Goal: Task Accomplishment & Management: Complete application form

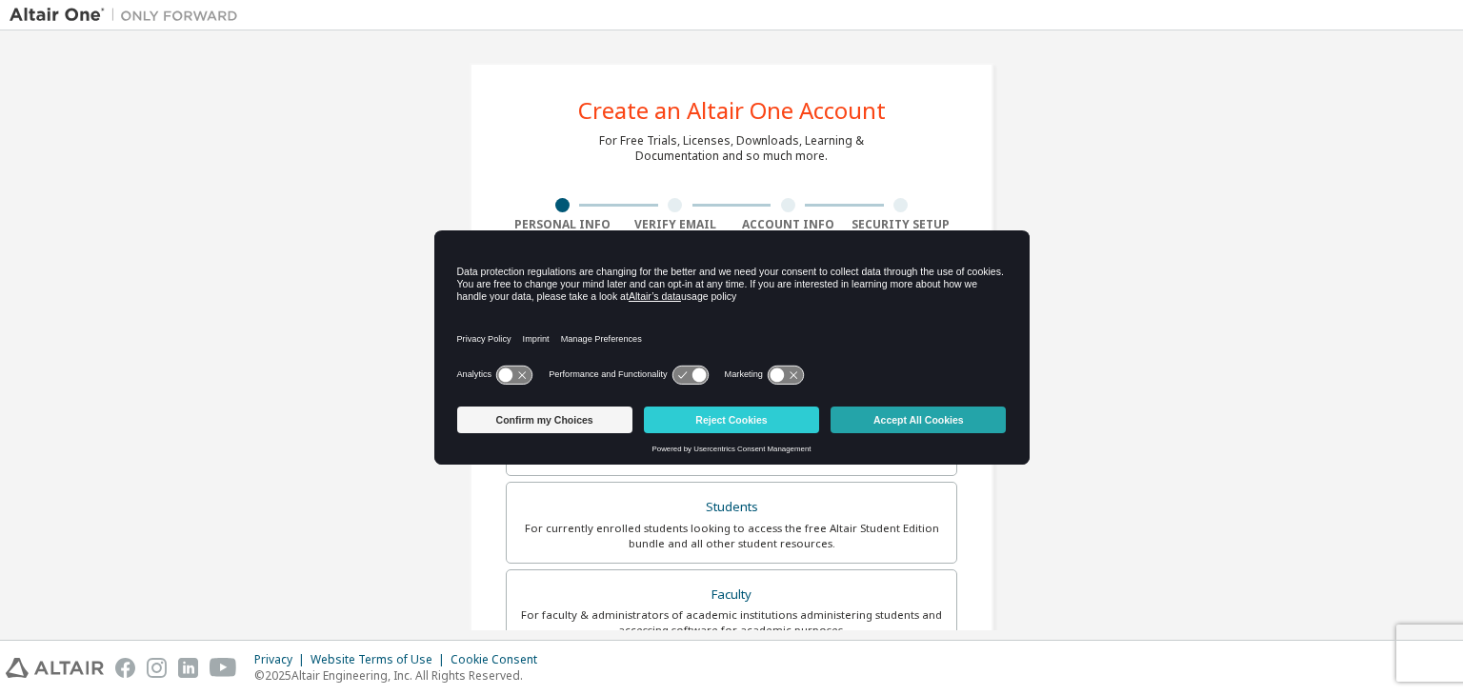
click at [905, 411] on button "Accept All Cookies" at bounding box center [918, 420] width 175 height 27
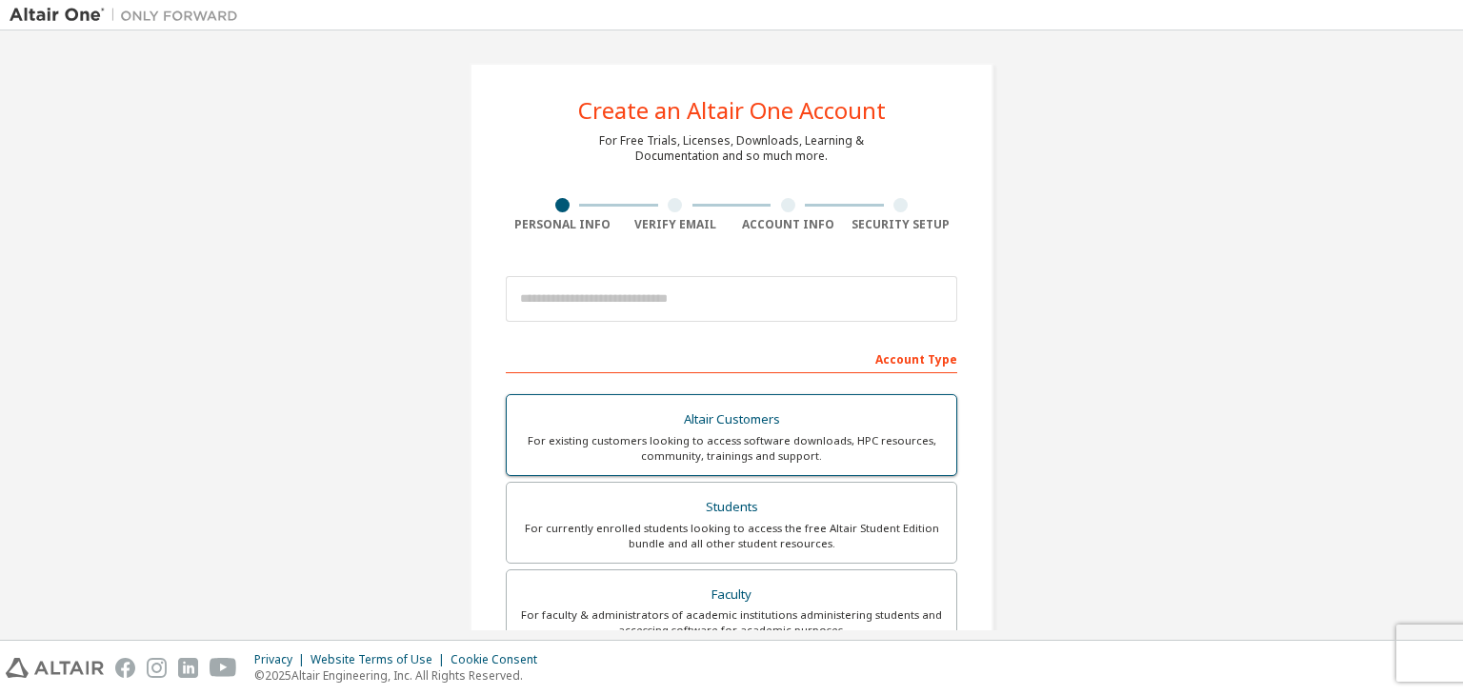
scroll to position [137, 0]
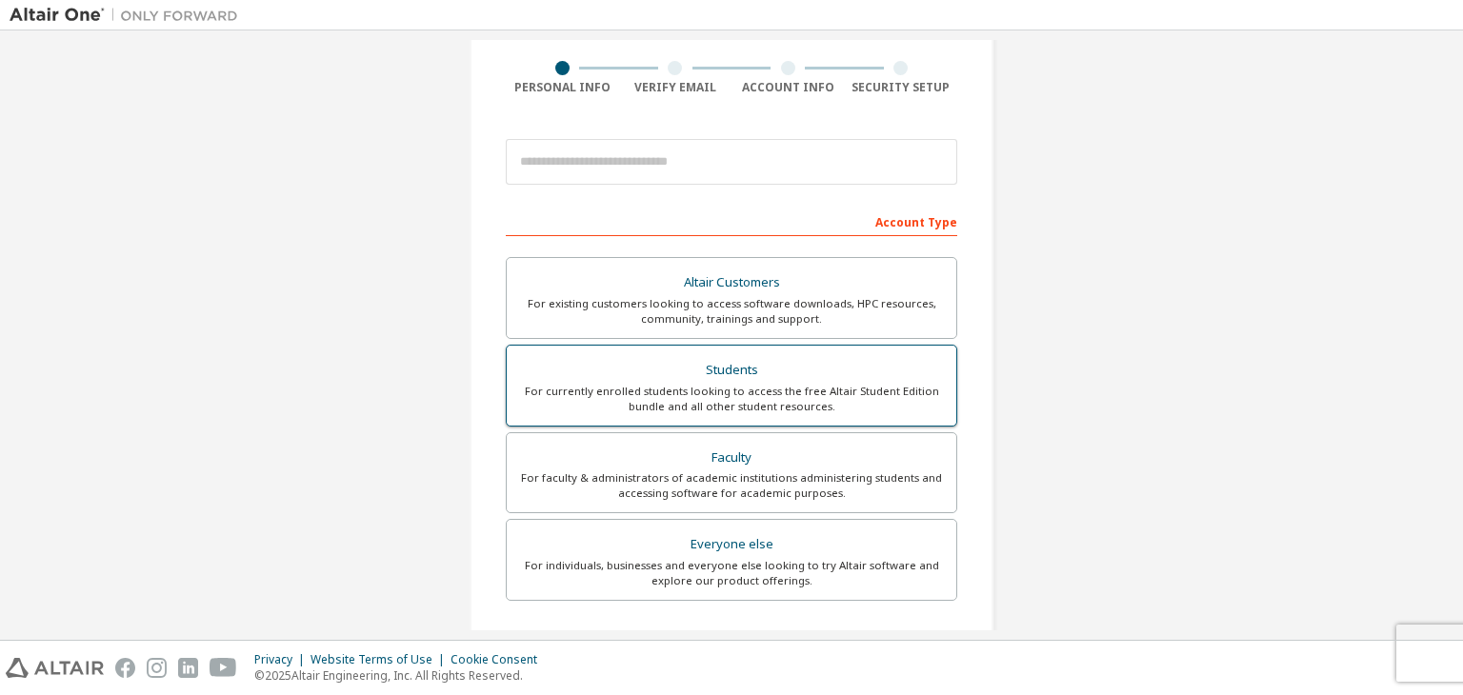
click at [773, 394] on div "For currently enrolled students looking to access the free Altair Student Editi…" at bounding box center [731, 399] width 427 height 30
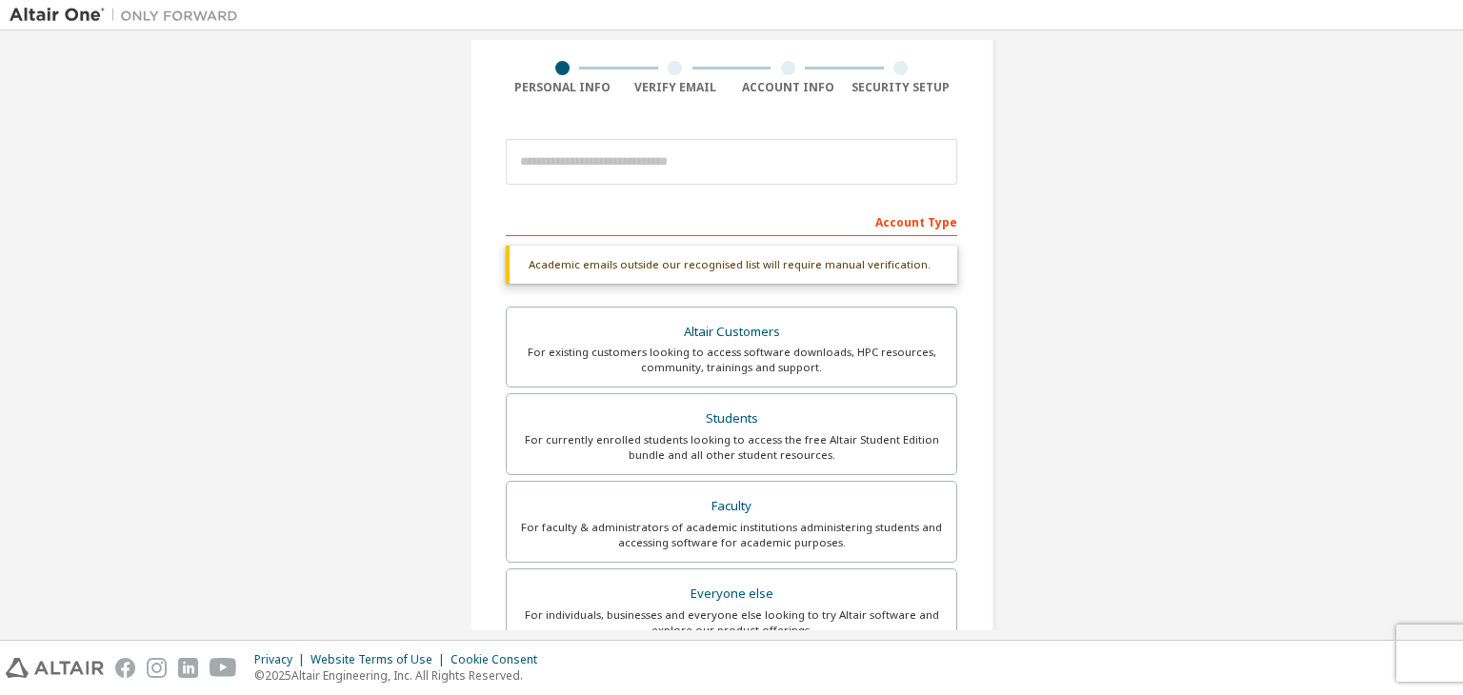
click at [663, 218] on div "Account Type" at bounding box center [731, 221] width 451 height 30
click at [619, 171] on input "email" at bounding box center [731, 162] width 451 height 46
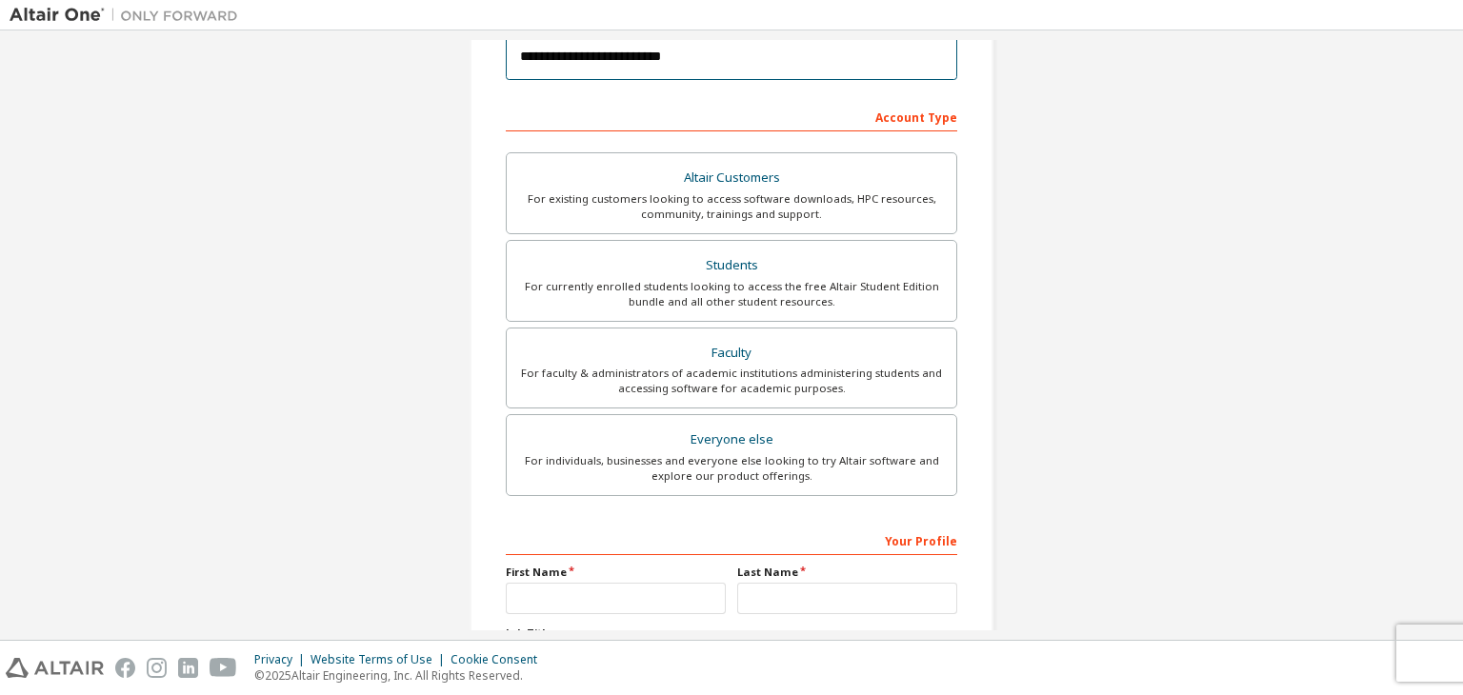
scroll to position [408, 0]
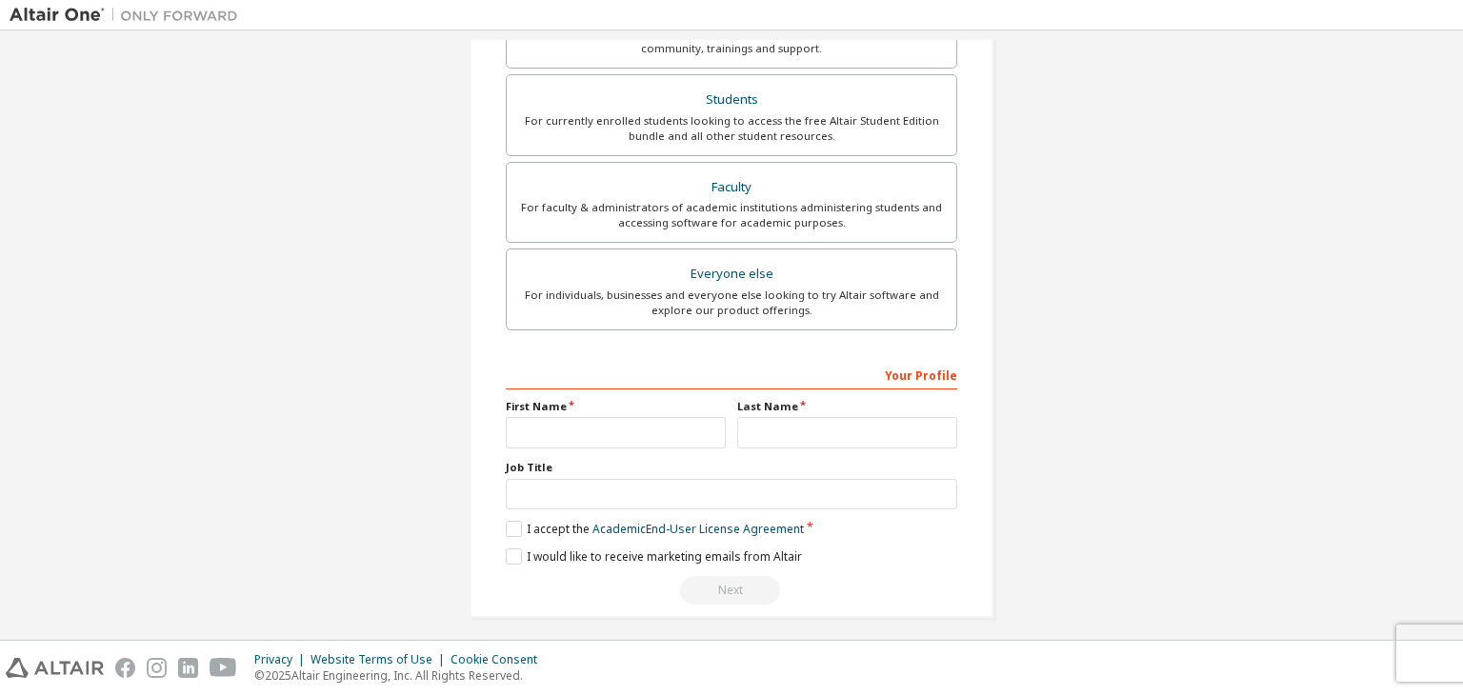
type input "**********"
click at [552, 427] on input "text" at bounding box center [616, 432] width 220 height 31
type input "*******"
type input "*****"
click at [507, 521] on label "I accept the Academic End-User License Agreement" at bounding box center [655, 529] width 298 height 16
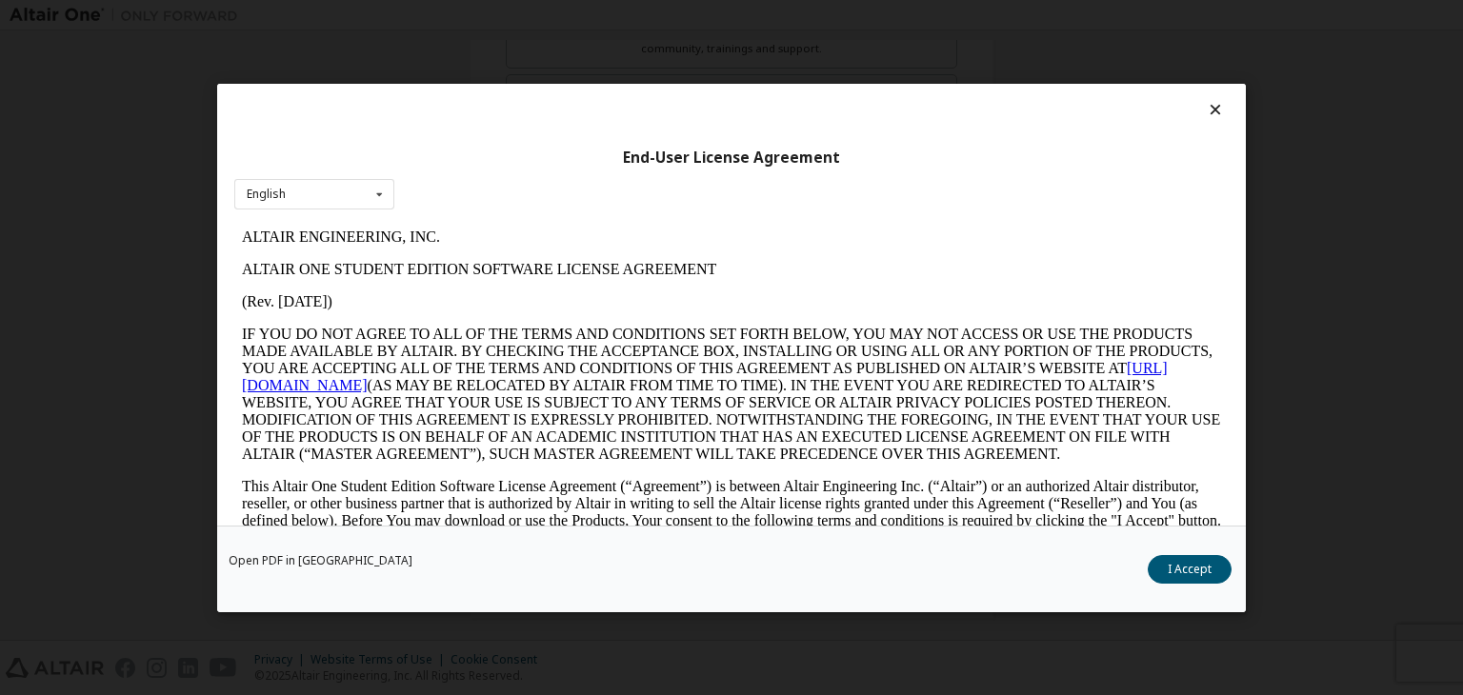
scroll to position [0, 0]
click at [1160, 569] on button "I Accept" at bounding box center [1190, 569] width 84 height 29
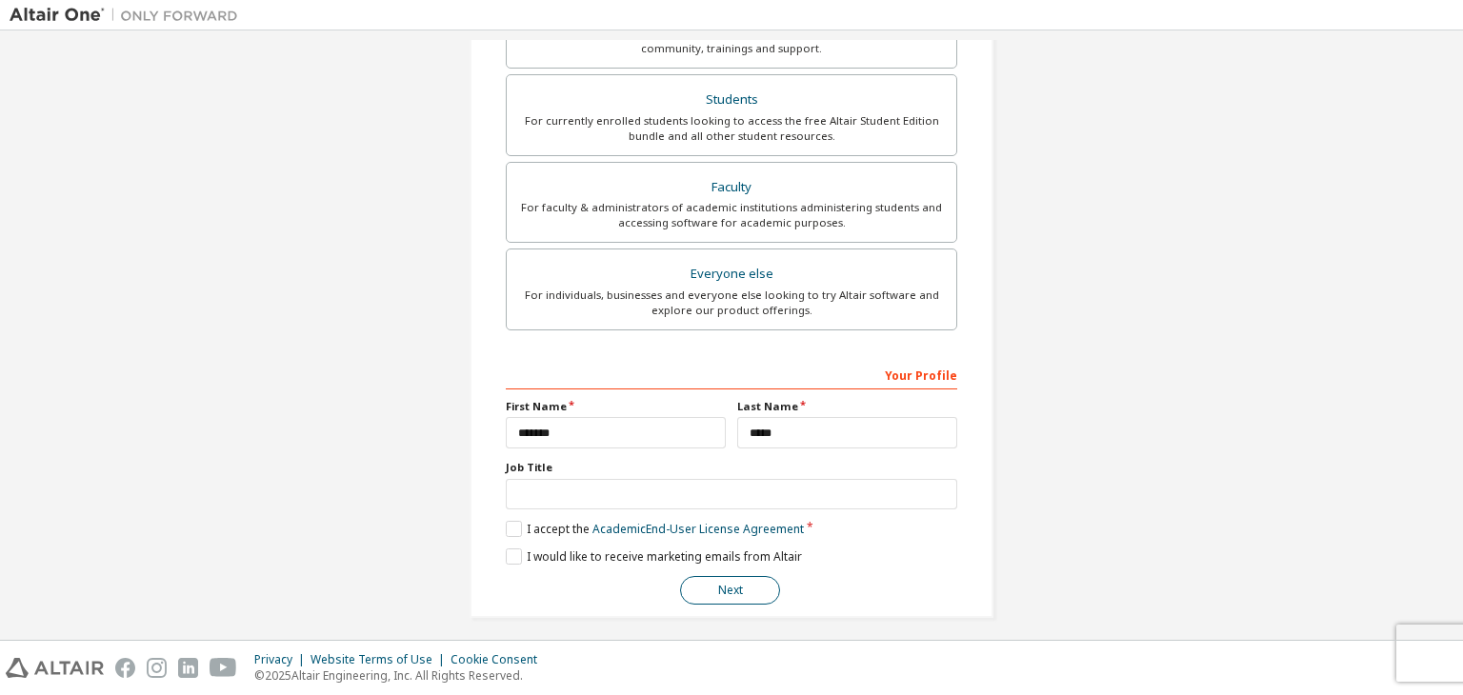
click at [737, 576] on button "Next" at bounding box center [730, 590] width 100 height 29
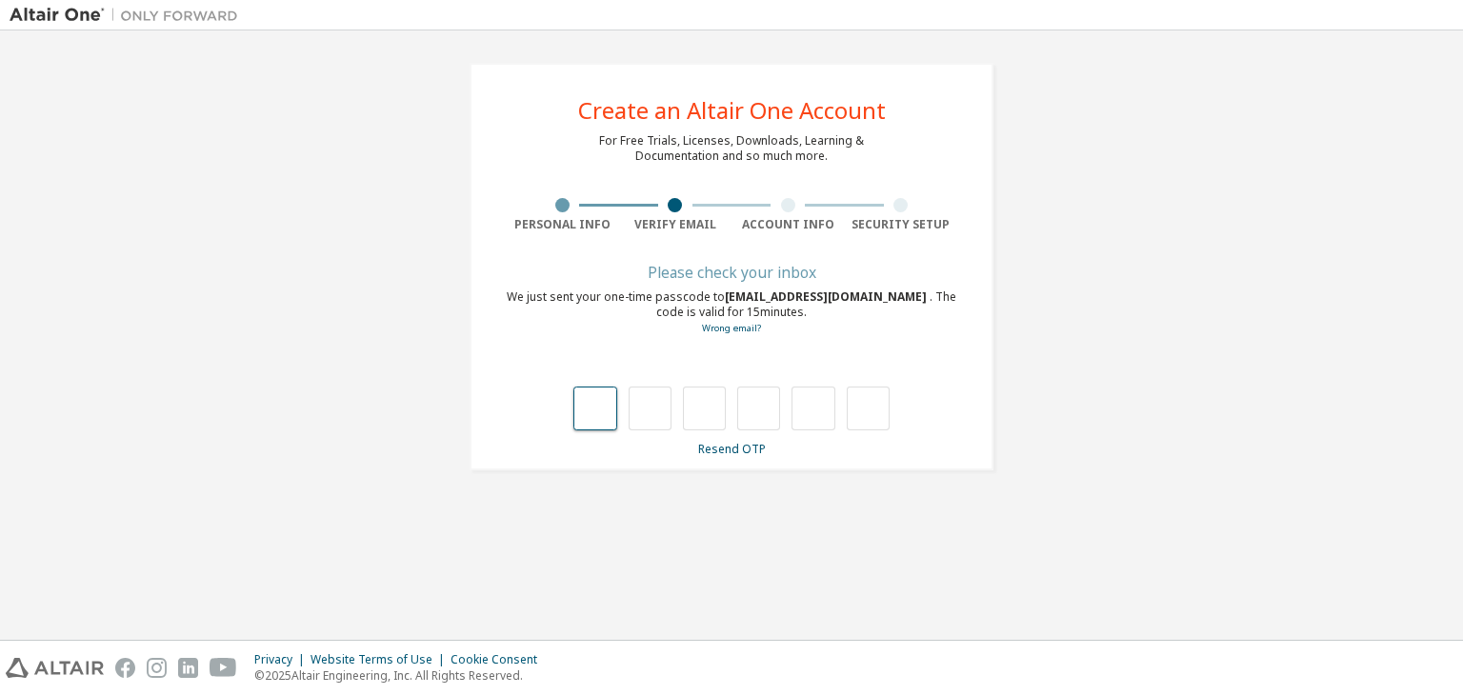
type input "*"
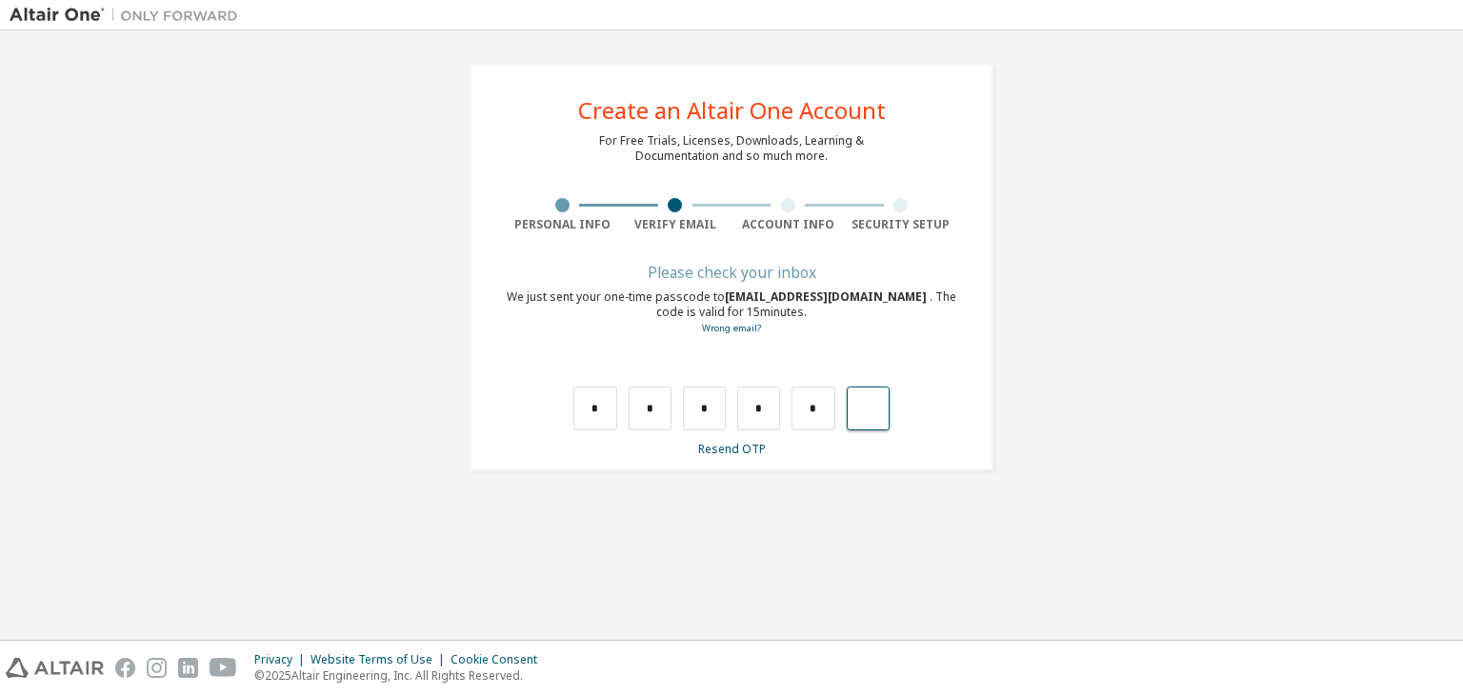
type input "*"
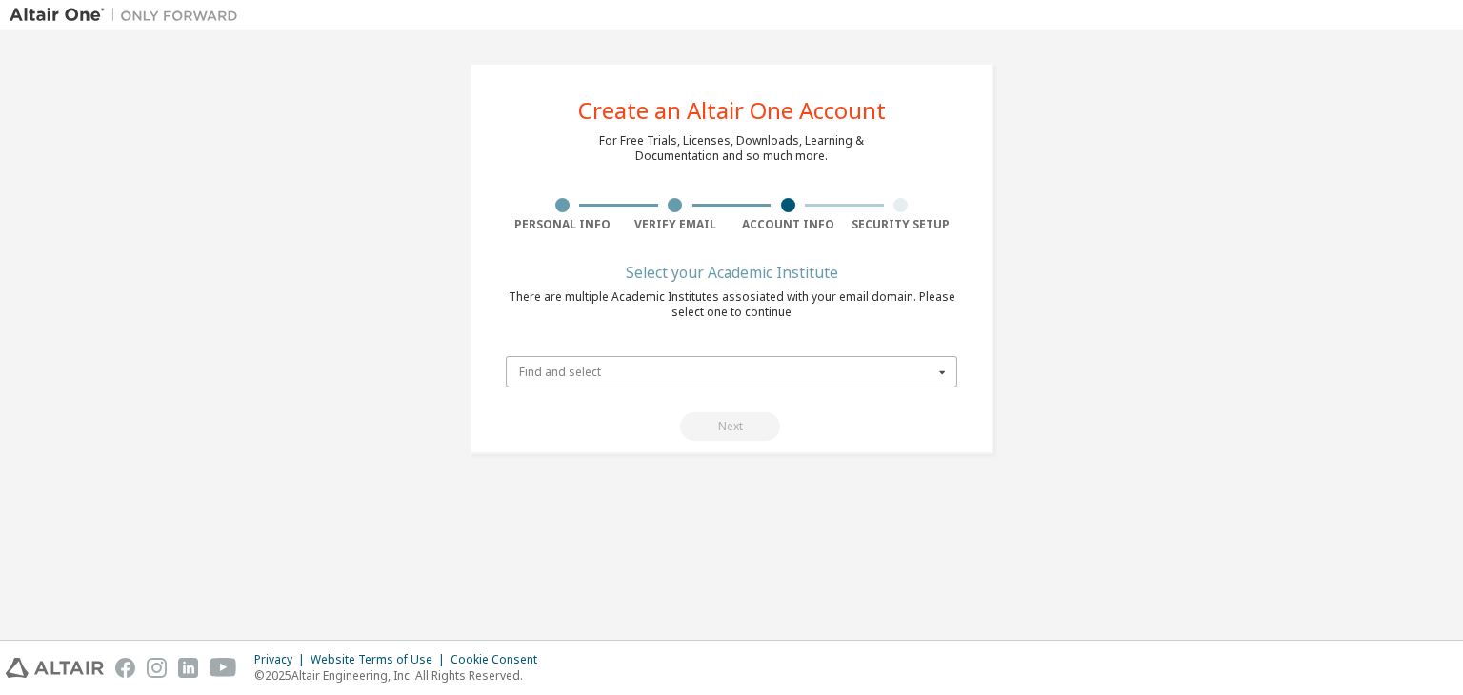
click at [629, 380] on input "text" at bounding box center [733, 372] width 450 height 30
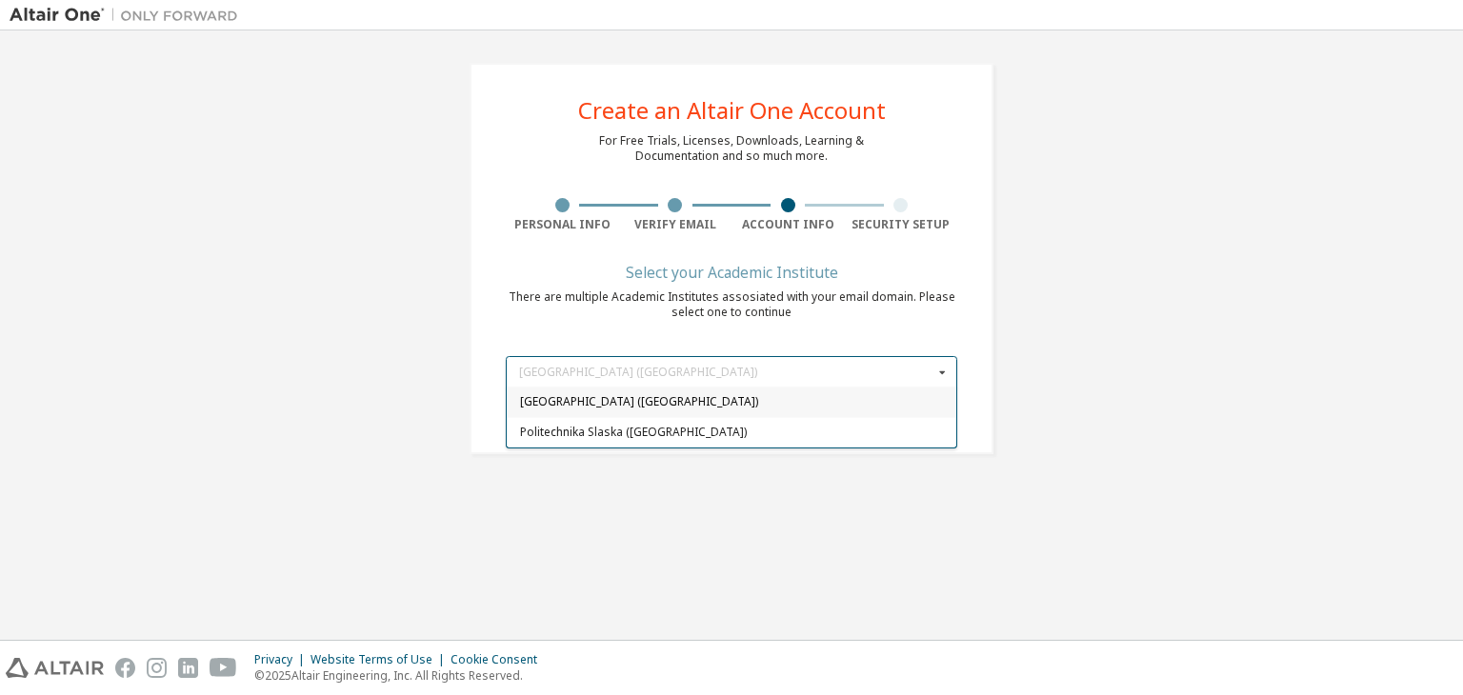
click at [644, 399] on span "[GEOGRAPHIC_DATA] ([GEOGRAPHIC_DATA])" at bounding box center [732, 402] width 424 height 11
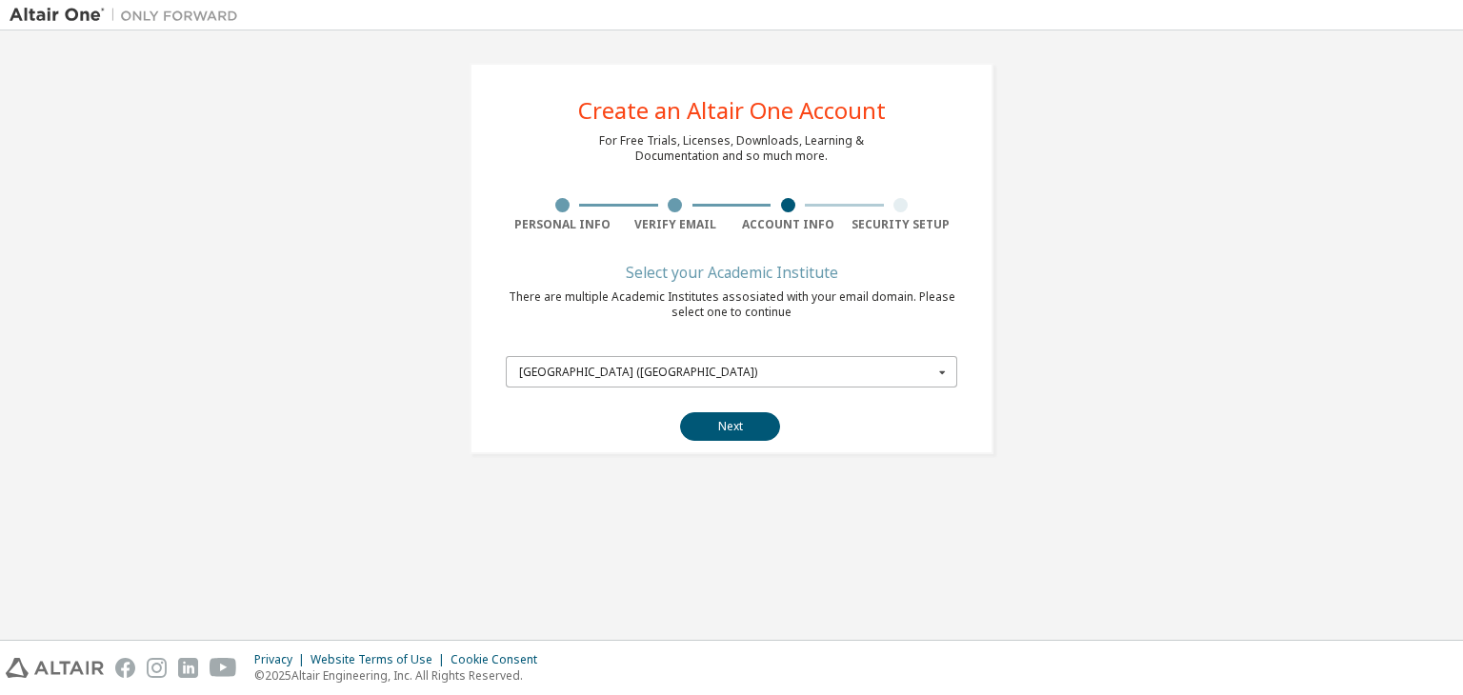
click at [663, 374] on div "[GEOGRAPHIC_DATA] ([GEOGRAPHIC_DATA])" at bounding box center [726, 372] width 414 height 11
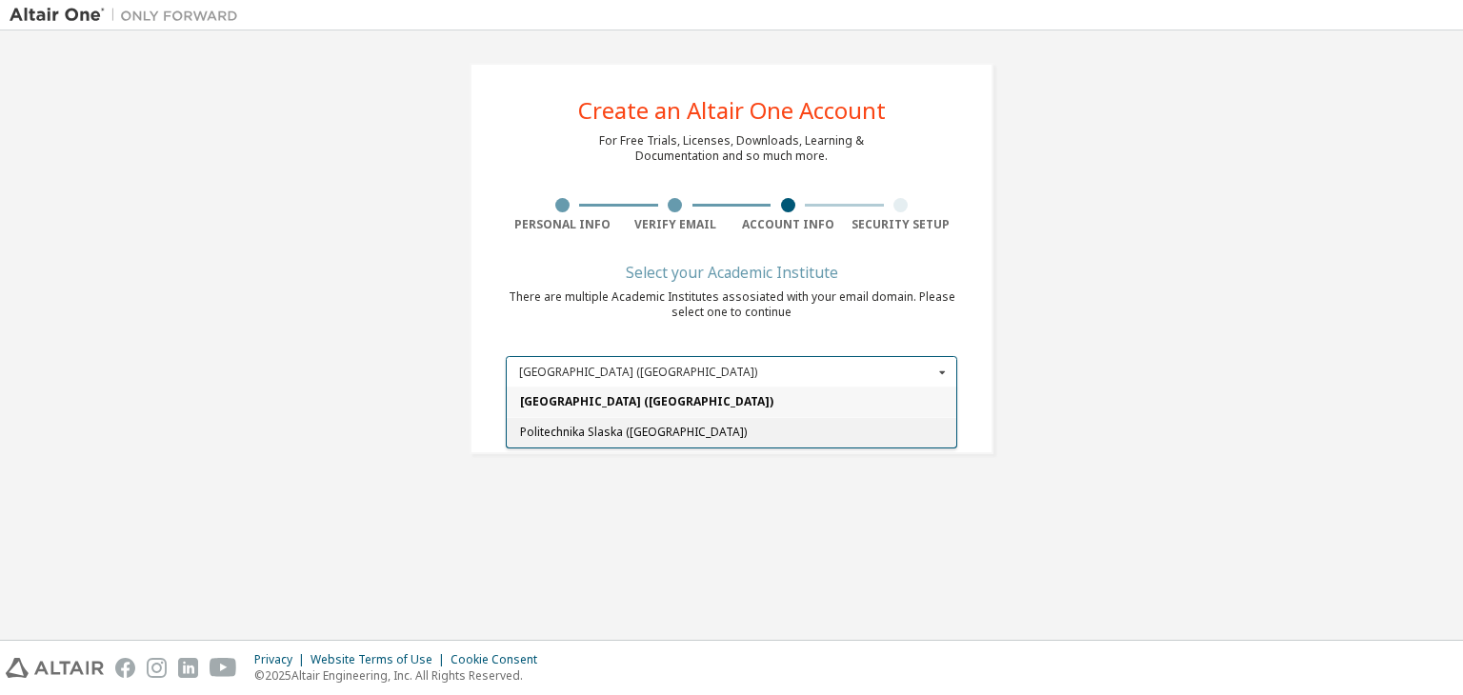
click at [648, 438] on div "Politechnika Slaska ([GEOGRAPHIC_DATA])" at bounding box center [732, 432] width 450 height 30
type input "*****"
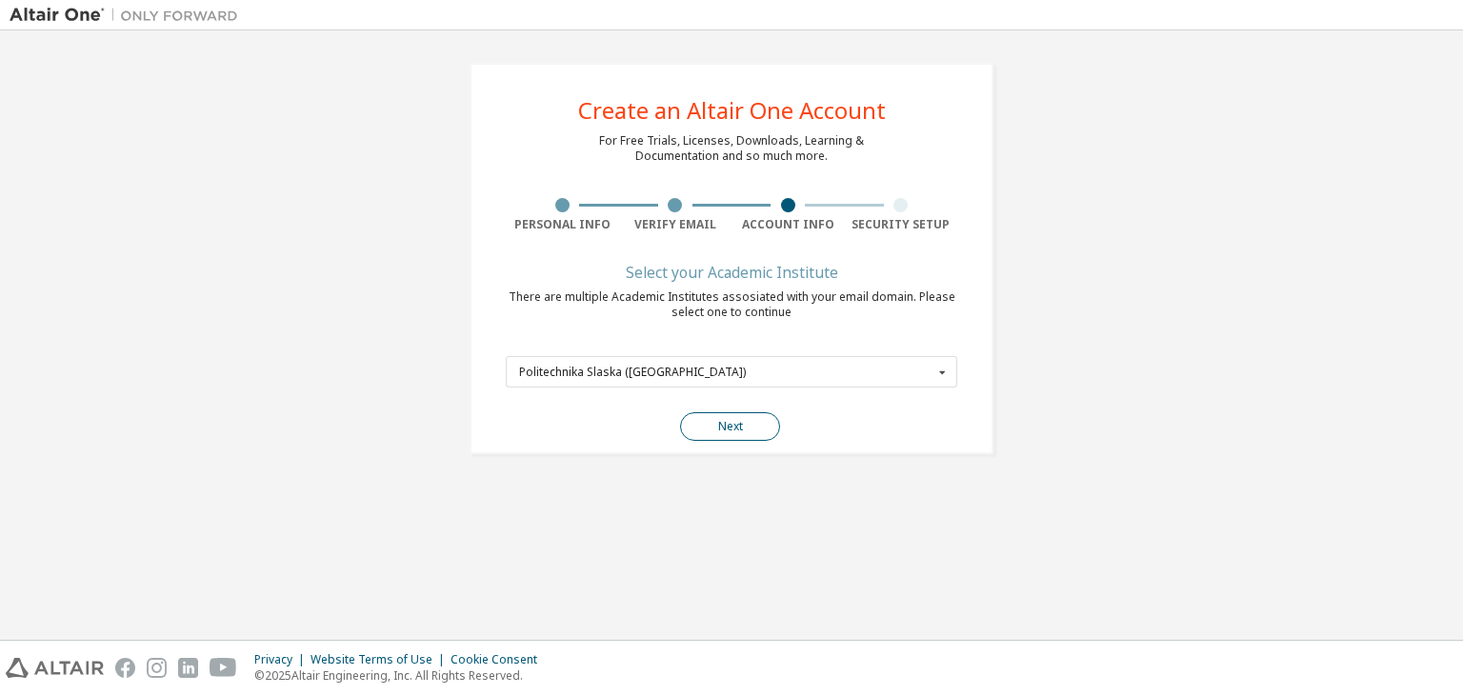
click at [711, 433] on button "Next" at bounding box center [730, 426] width 100 height 29
